Goal: Information Seeking & Learning: Learn about a topic

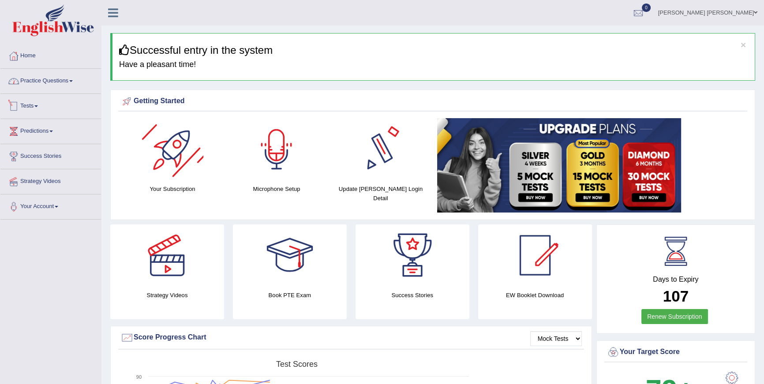
click at [47, 78] on link "Practice Questions" at bounding box center [50, 80] width 101 height 22
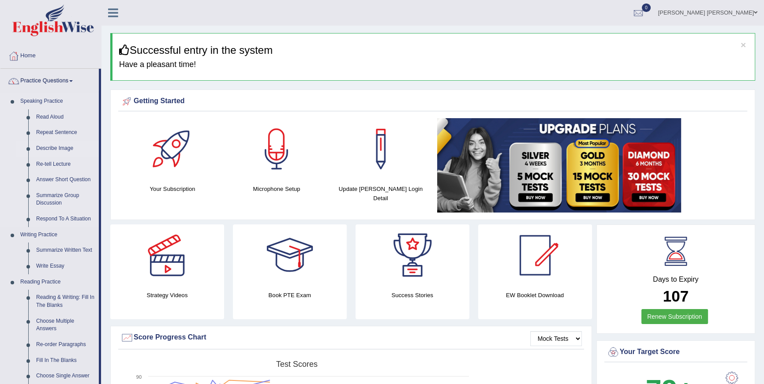
click at [65, 150] on link "Describe Image" at bounding box center [65, 149] width 67 height 16
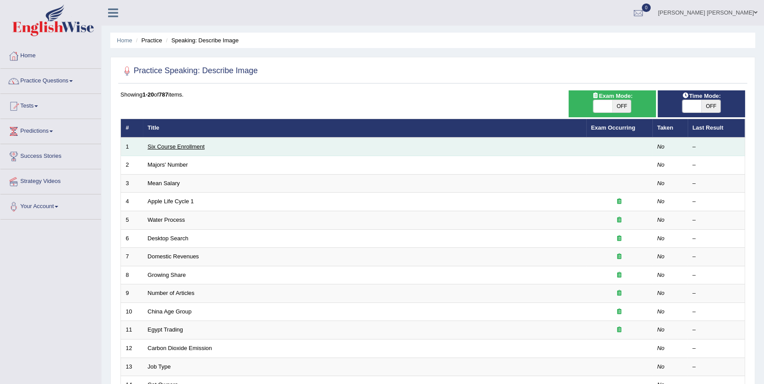
click at [188, 146] on link "Six Course Enrollment" at bounding box center [176, 146] width 57 height 7
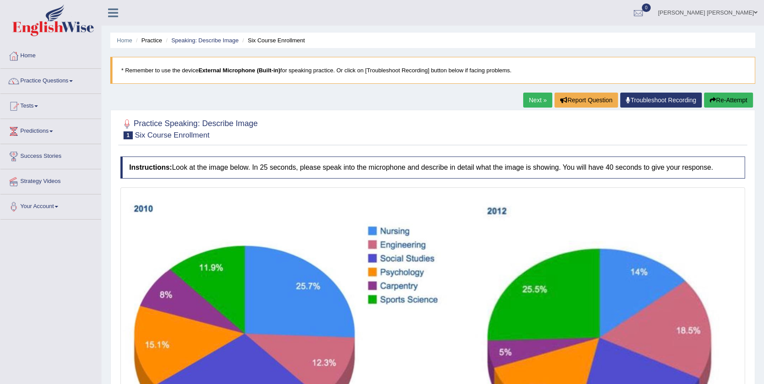
click at [531, 100] on link "Next »" at bounding box center [537, 100] width 29 height 15
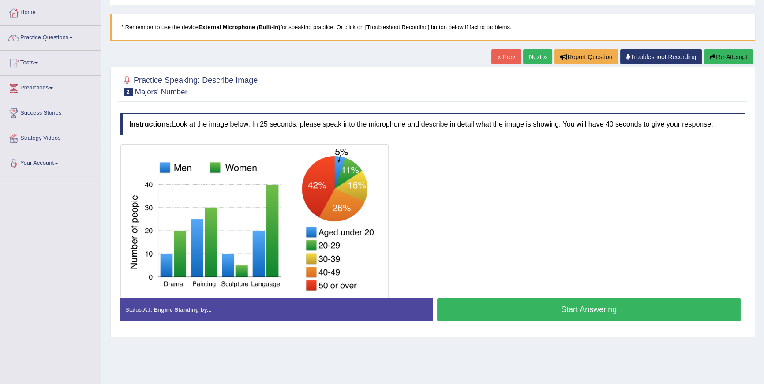
scroll to position [13, 0]
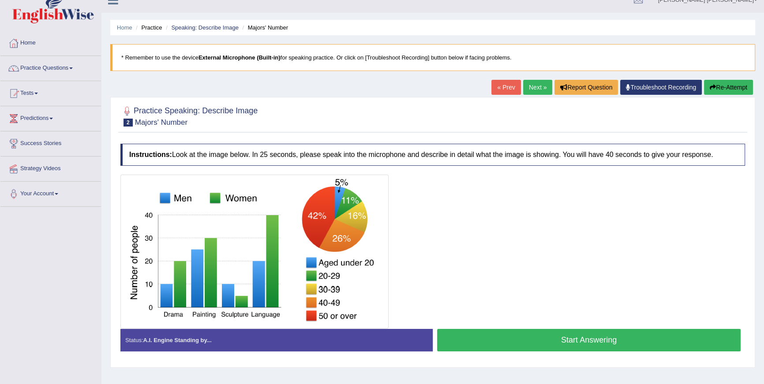
click at [593, 336] on button "Start Answering" at bounding box center [589, 340] width 304 height 23
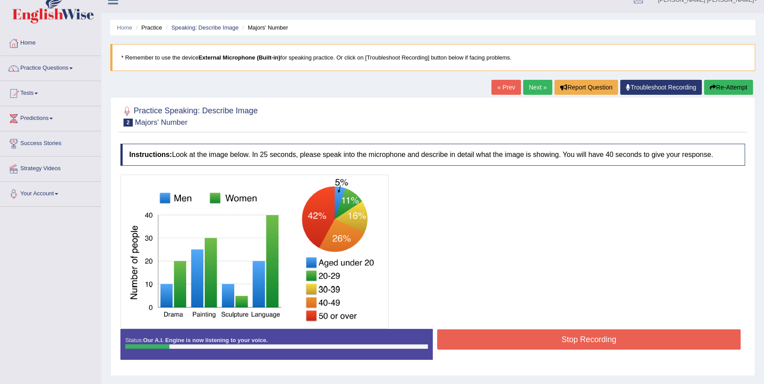
click at [751, 88] on button "Re-Attempt" at bounding box center [728, 87] width 49 height 15
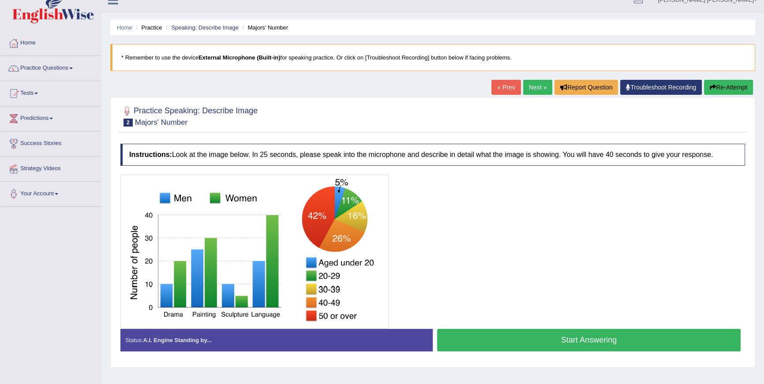
click at [569, 331] on button "Start Answering" at bounding box center [589, 340] width 304 height 23
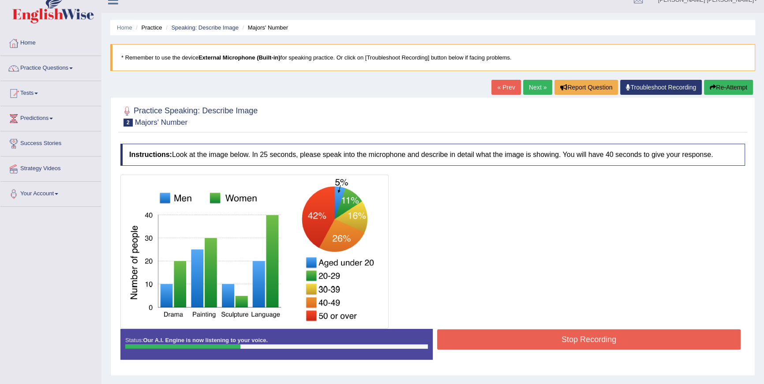
click at [728, 96] on div "« Prev Next » Report Question Troubleshoot Recording Re-Attempt" at bounding box center [624, 88] width 264 height 17
click at [732, 90] on button "Re-Attempt" at bounding box center [728, 87] width 49 height 15
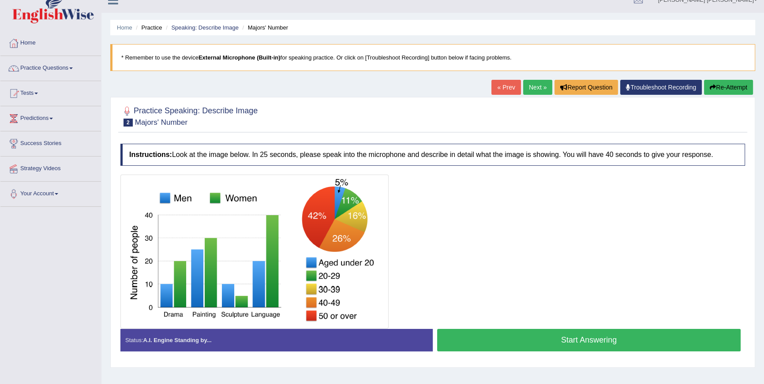
click at [574, 334] on button "Start Answering" at bounding box center [589, 340] width 304 height 23
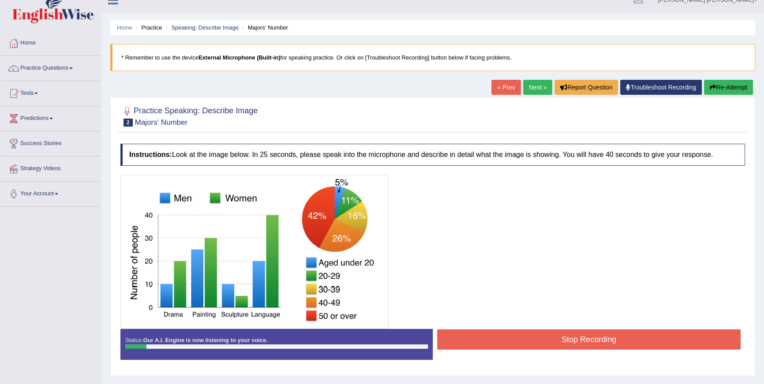
click at [704, 93] on button "Re-Attempt" at bounding box center [728, 87] width 49 height 15
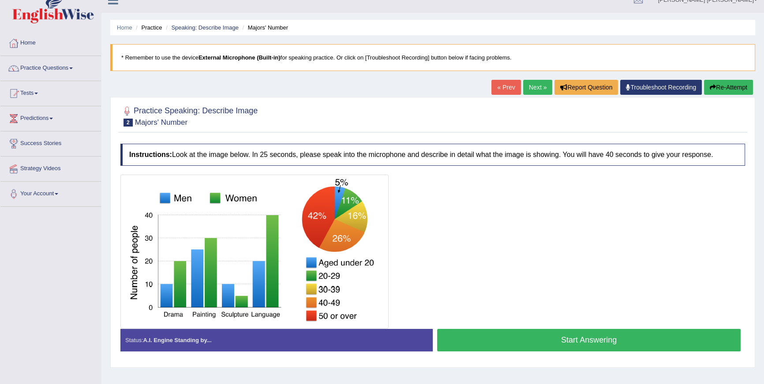
click at [692, 334] on button "Start Answering" at bounding box center [589, 340] width 304 height 23
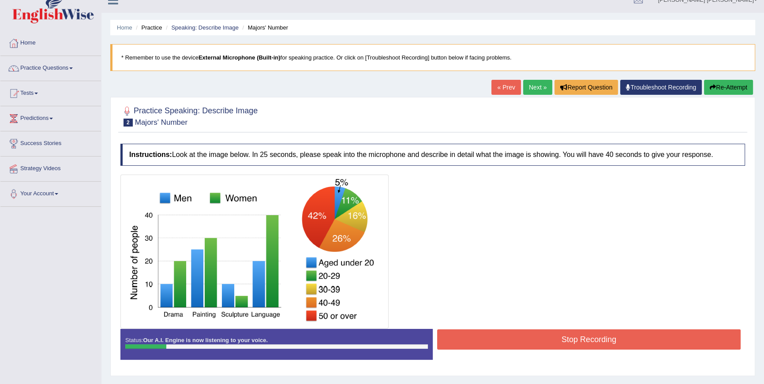
click at [723, 87] on button "Re-Attempt" at bounding box center [728, 87] width 49 height 15
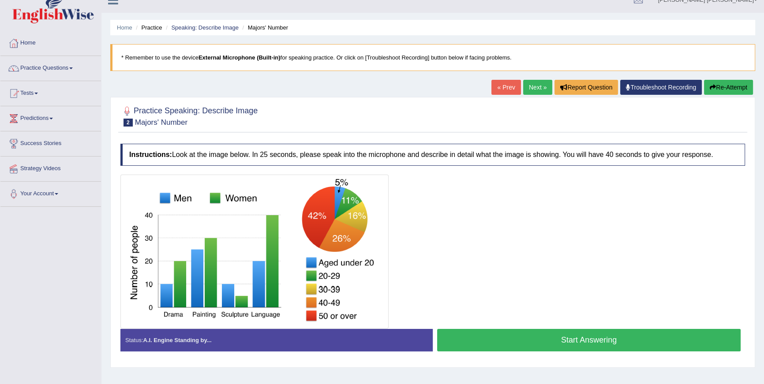
click at [613, 338] on button "Start Answering" at bounding box center [589, 340] width 304 height 23
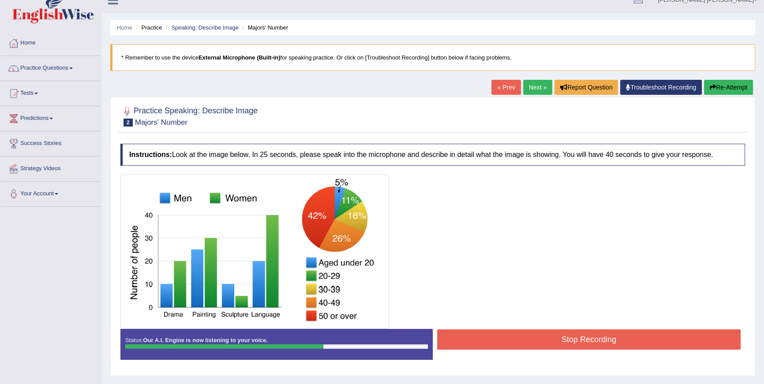
click at [745, 92] on button "Re-Attempt" at bounding box center [728, 87] width 49 height 15
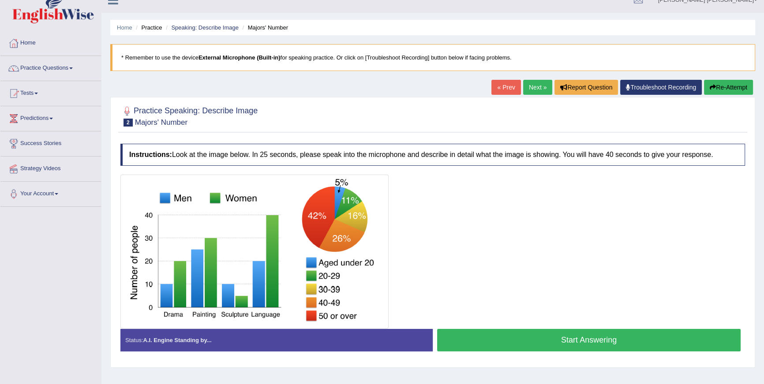
click at [569, 335] on button "Start Answering" at bounding box center [589, 340] width 304 height 23
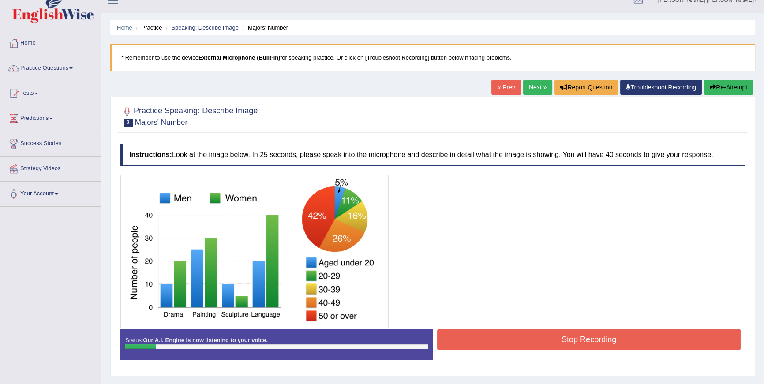
click at [726, 88] on button "Re-Attempt" at bounding box center [728, 87] width 49 height 15
